Goal: Information Seeking & Learning: Learn about a topic

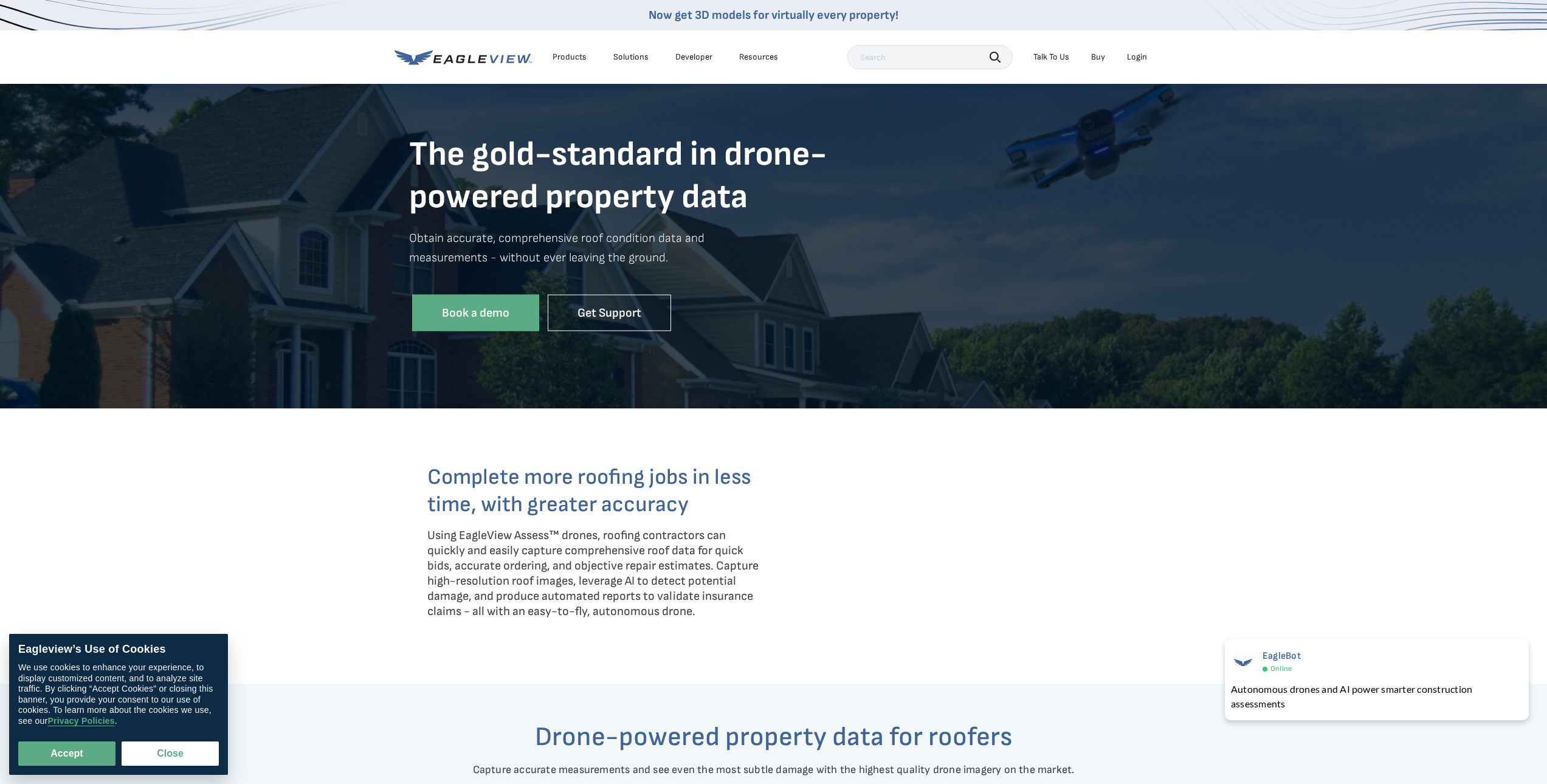
scroll to position [0, 5]
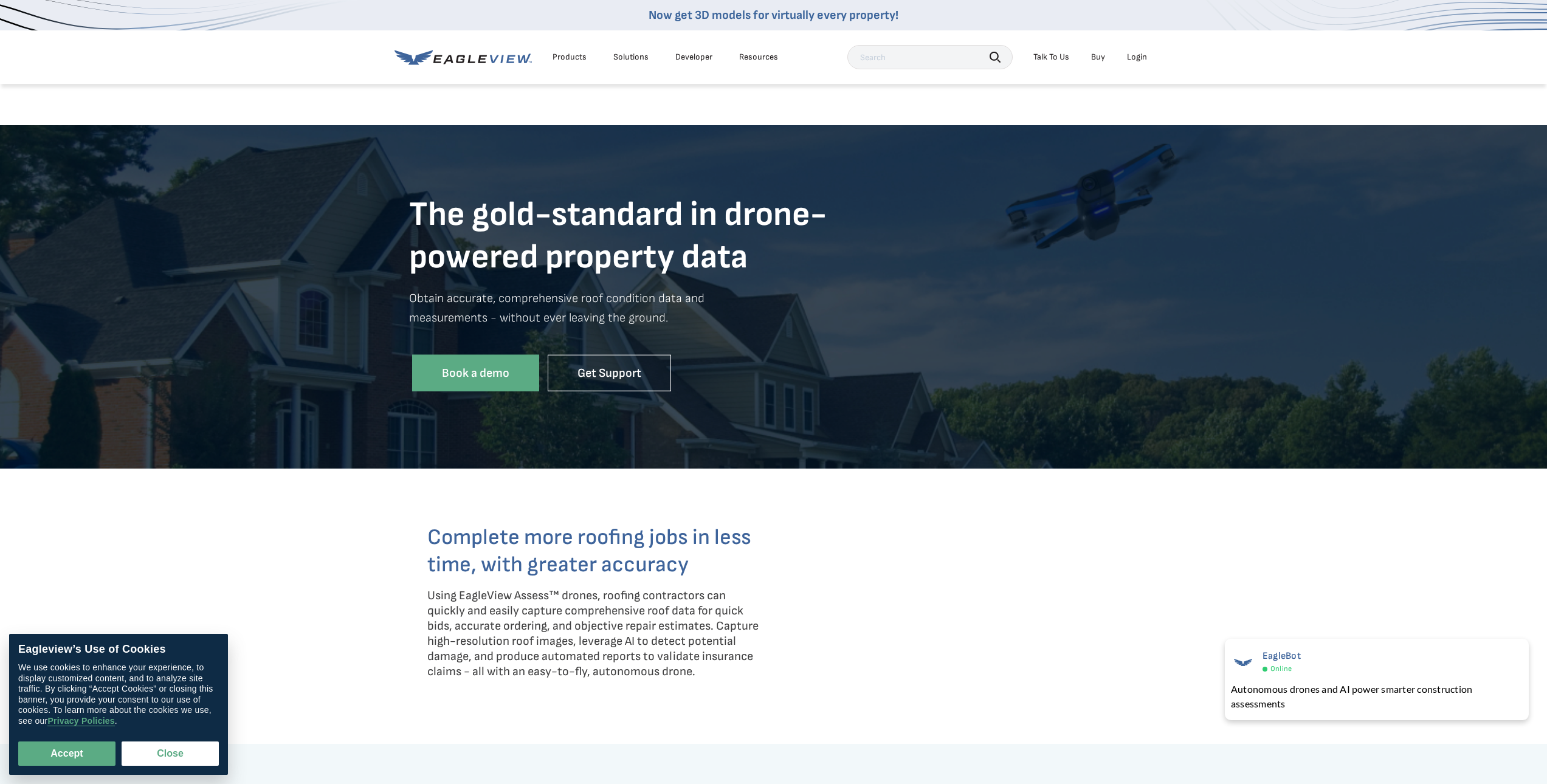
click at [877, 60] on input "text" at bounding box center [930, 58] width 165 height 25
type input "solar"
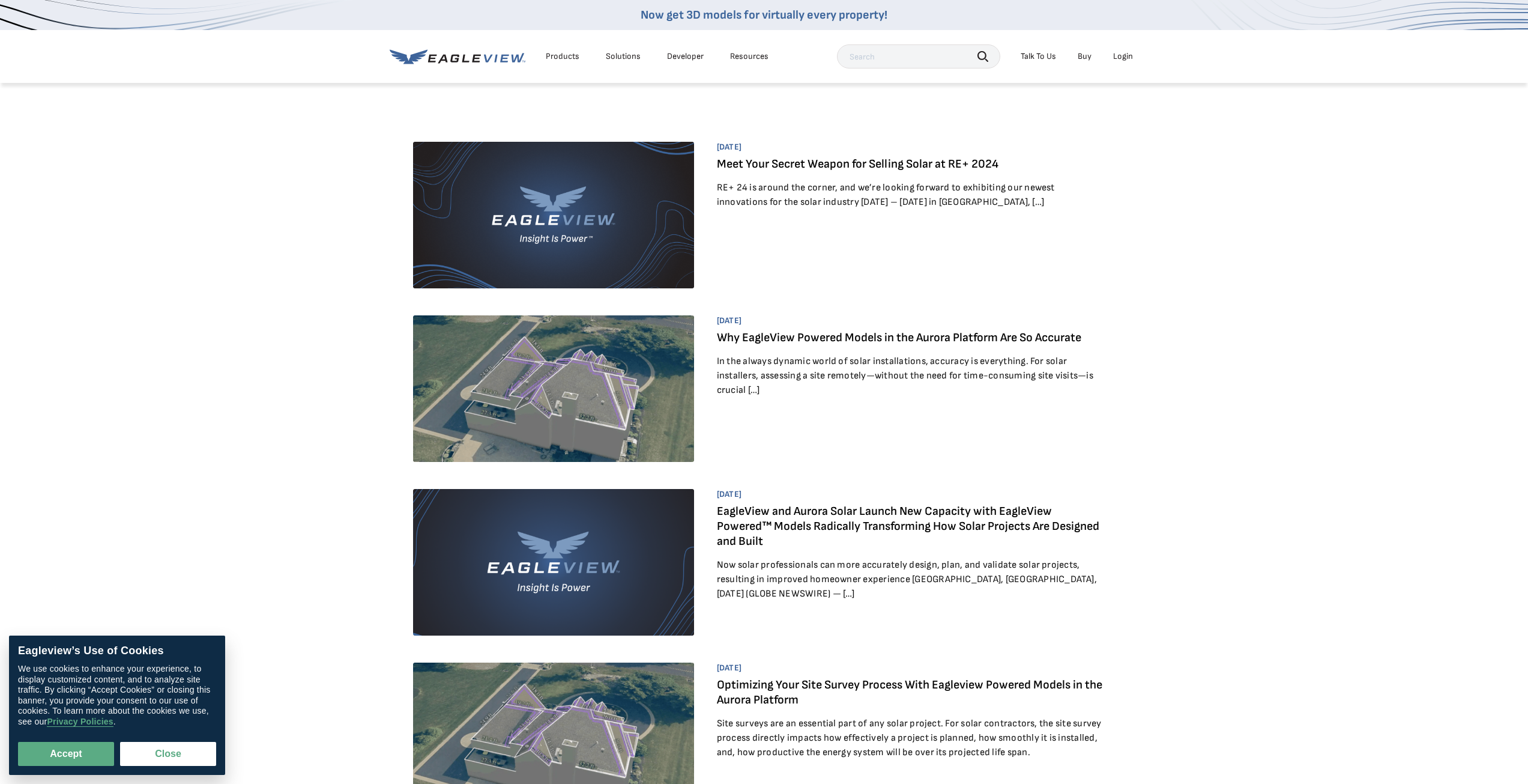
click at [822, 171] on link "Meet Your Secret Weapon for Selling Solar at RE+ 2024" at bounding box center [858, 163] width 282 height 14
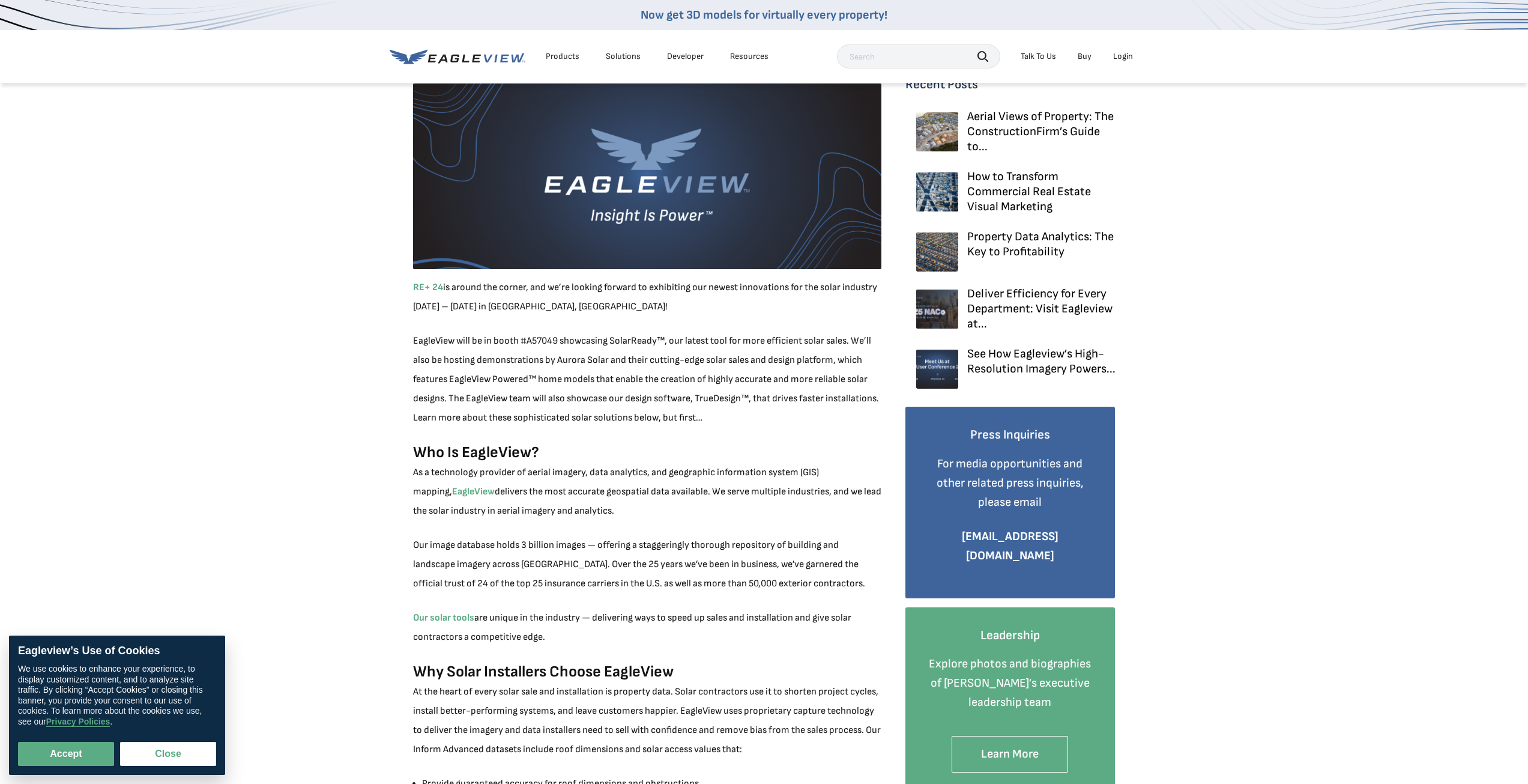
scroll to position [125, 0]
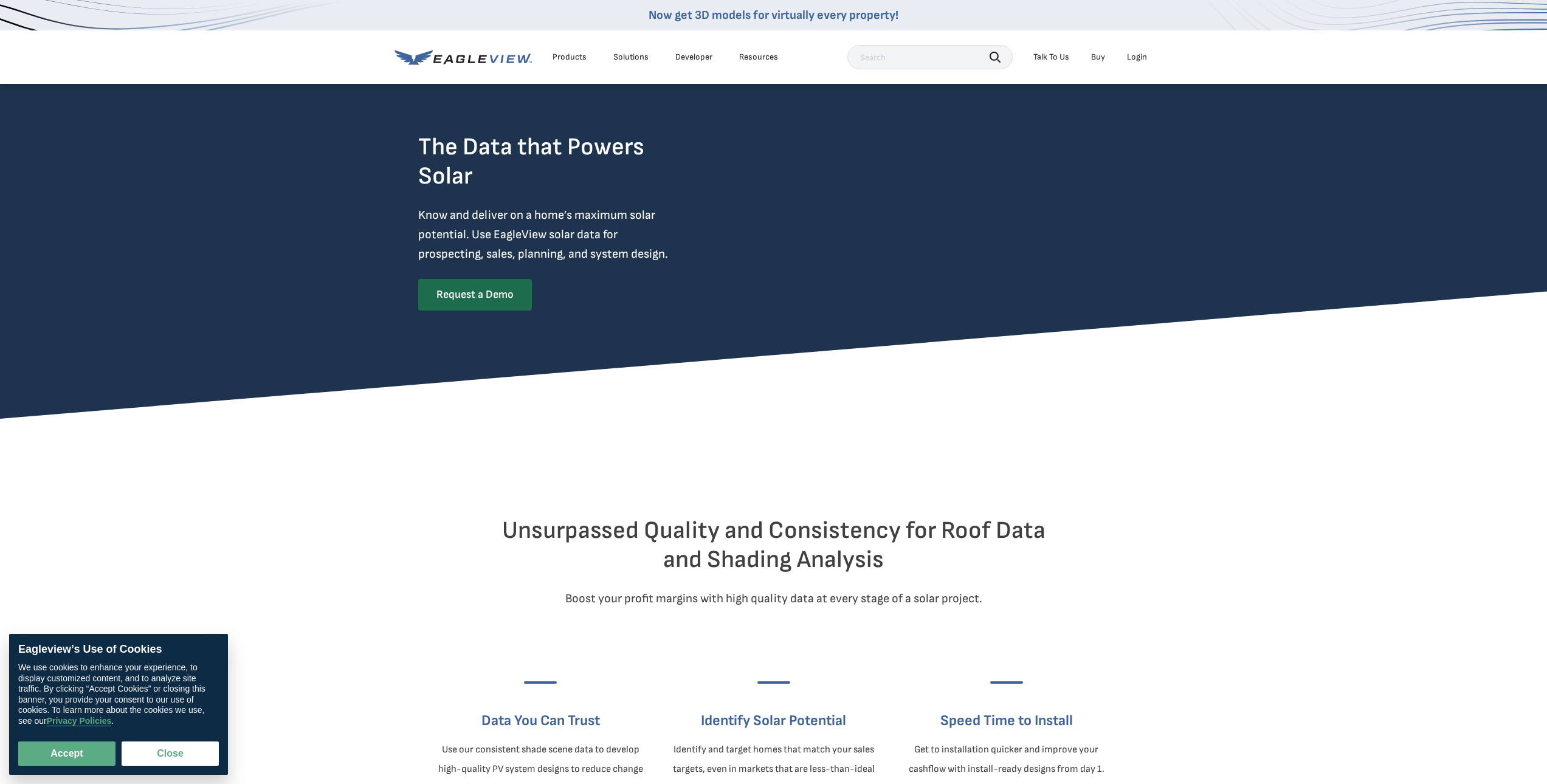
scroll to position [0, 5]
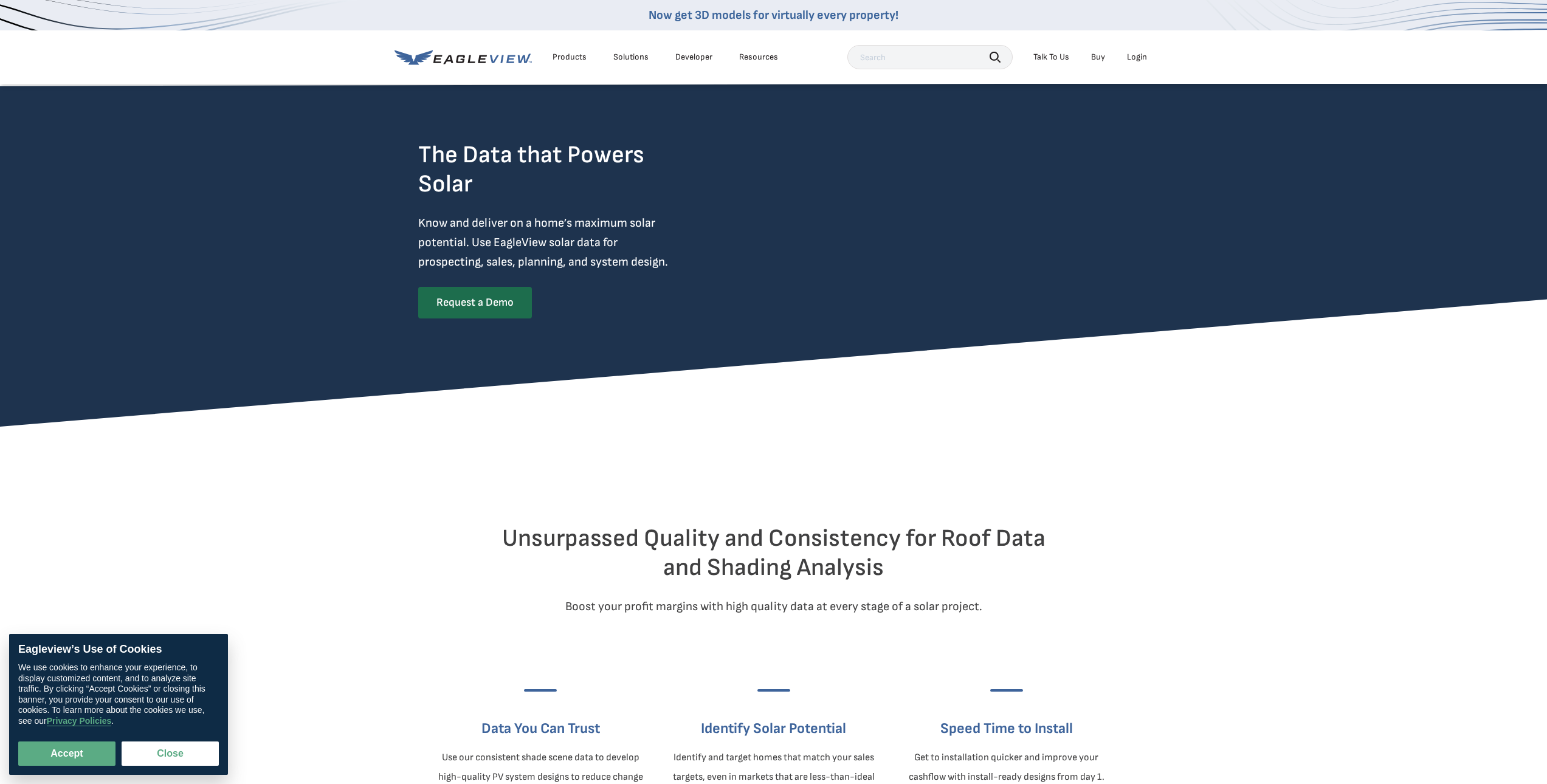
click at [240, 361] on div "The Data that Powers Solar Know and deliver on a home’s maximum solar potential…" at bounding box center [773, 237] width 1547 height 256
click at [379, 348] on div "The Data that Powers Solar Know and deliver on a home’s maximum solar potential…" at bounding box center [773, 237] width 1547 height 256
